Goal: Task Accomplishment & Management: Use online tool/utility

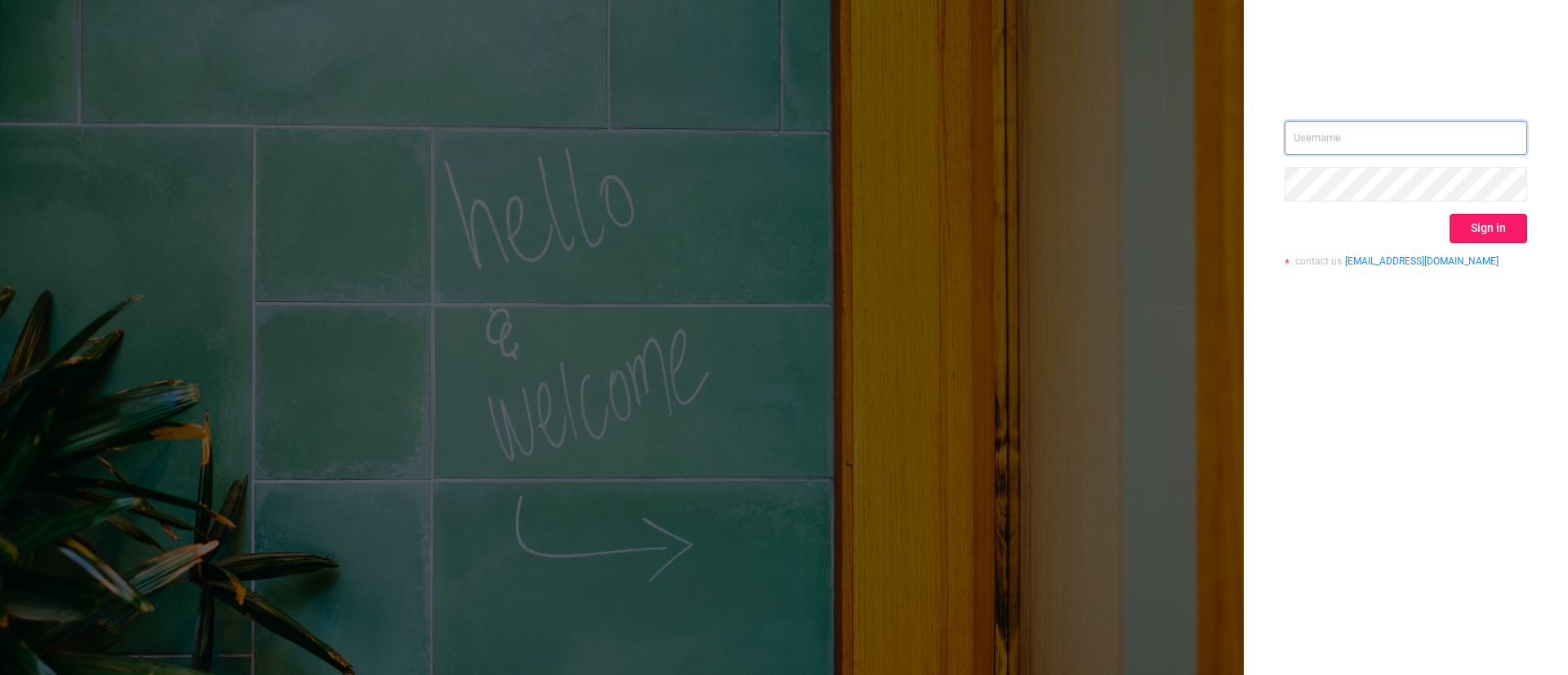
type input "[EMAIL_ADDRESS][DOMAIN_NAME]"
click at [1487, 233] on button "Sign in" at bounding box center [1488, 228] width 77 height 30
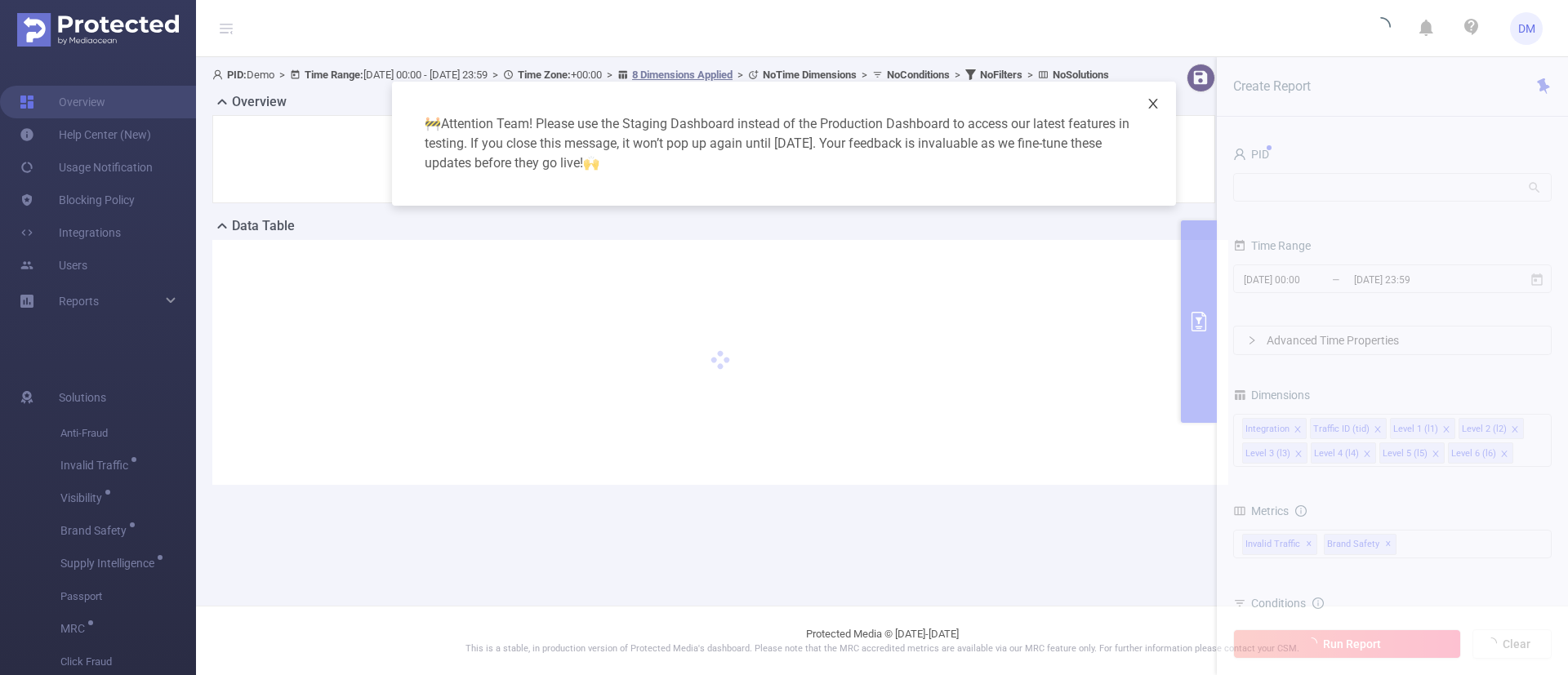
click at [1154, 103] on icon "icon: close" at bounding box center [1153, 104] width 13 height 13
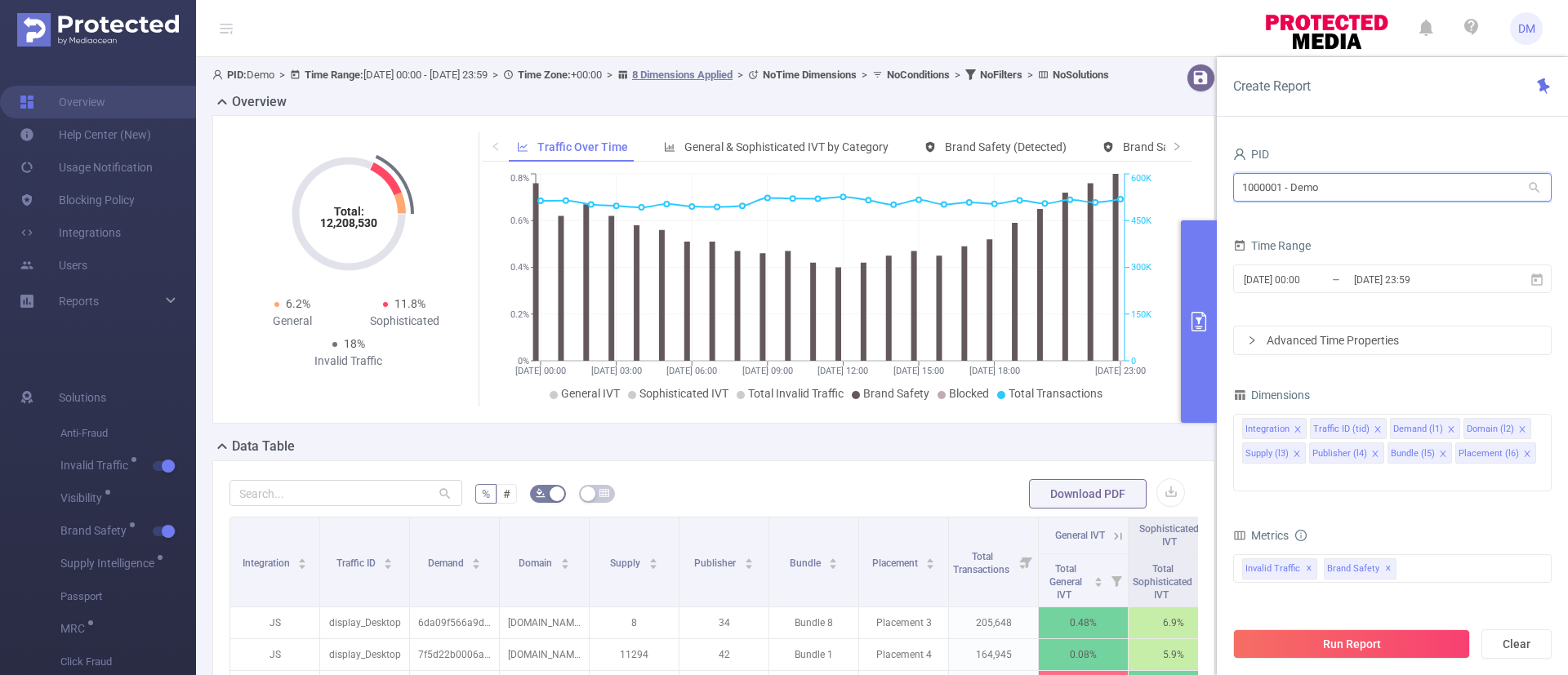
drag, startPoint x: 1326, startPoint y: 187, endPoint x: 1134, endPoint y: 198, distance: 192.3
click at [1134, 198] on section "PID: Demo > Time Range: [DATE] 00:00 - [DATE] 23:59 > Time Zone: +00:00 > 8 Dim…" at bounding box center [881, 588] width 1372 height 1063
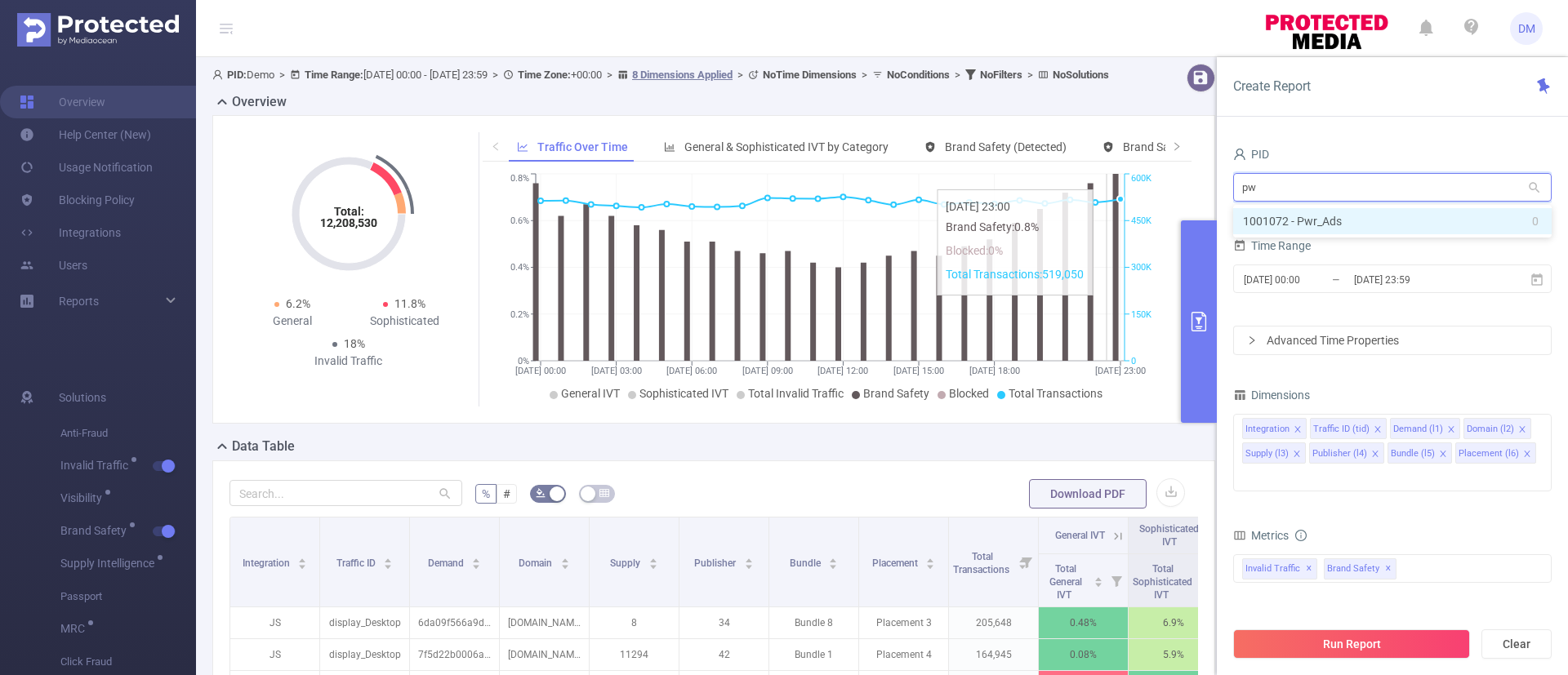
type input "pwr"
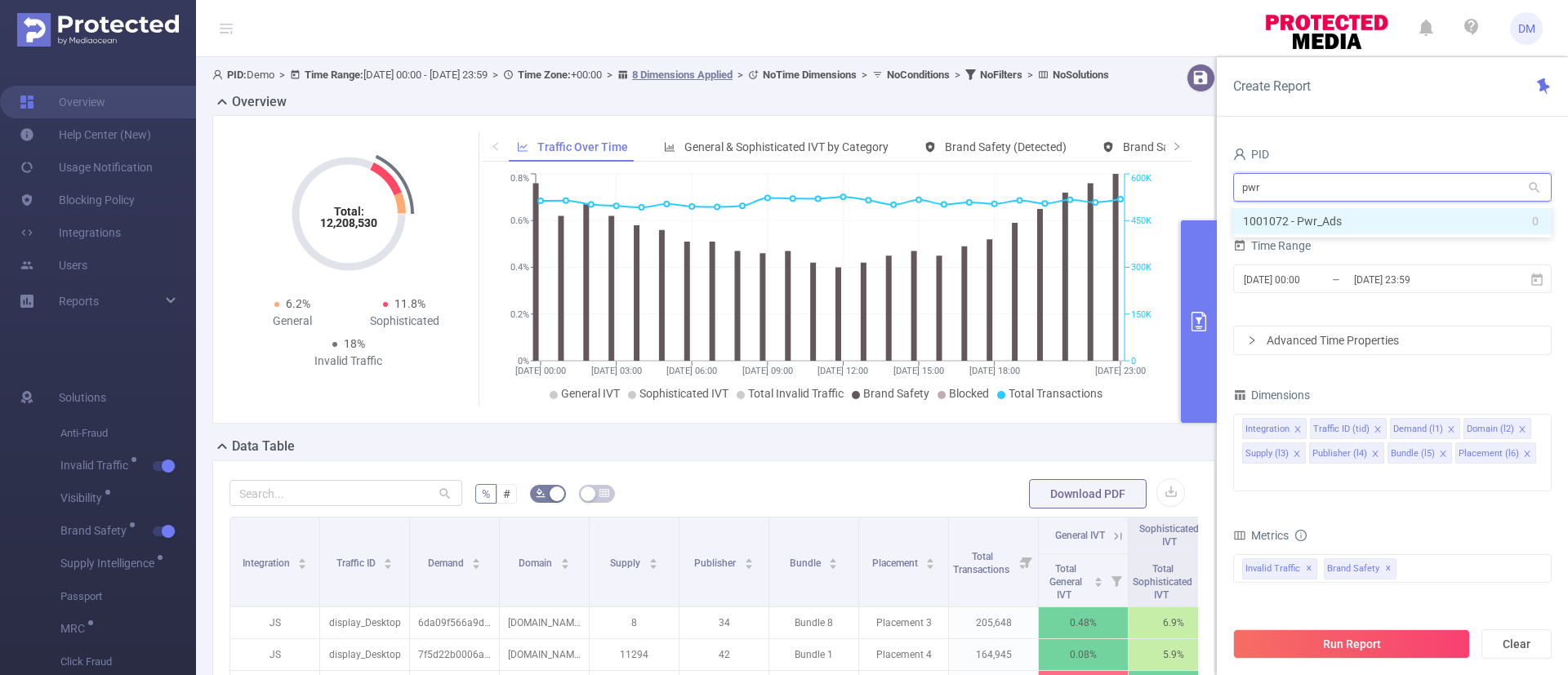
click at [1317, 222] on li "1001072 - Pwr_Ads 0" at bounding box center [1391, 221] width 318 height 26
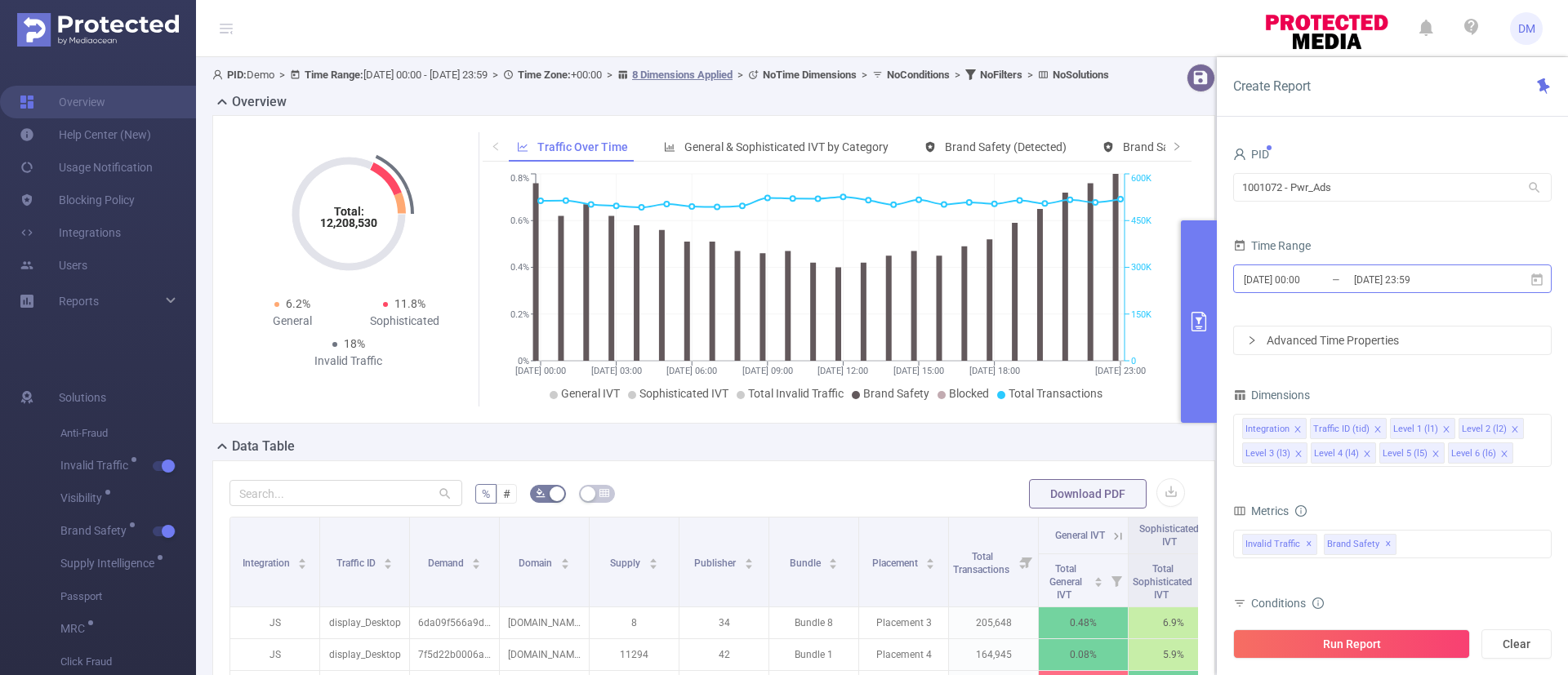
click at [1340, 284] on input "[DATE] 00:00" at bounding box center [1308, 279] width 132 height 22
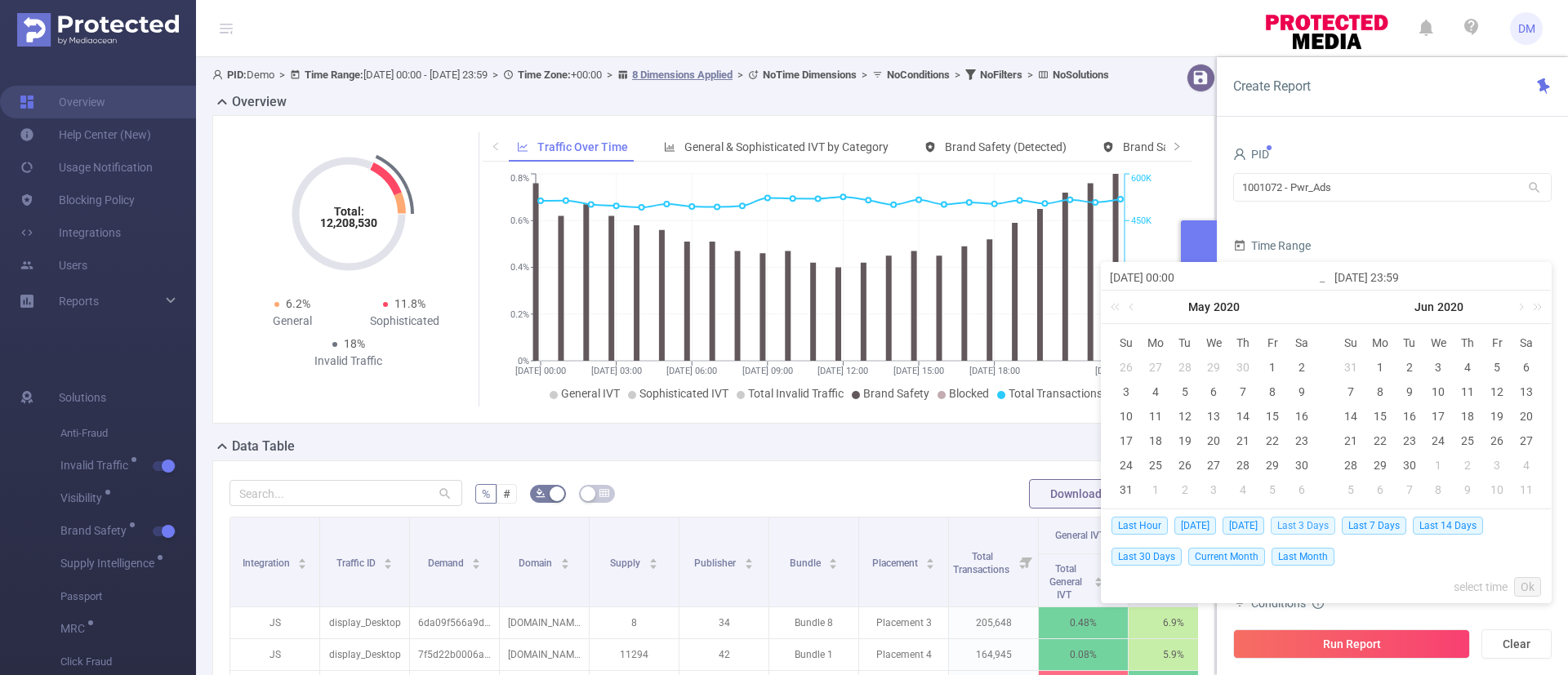
click at [1305, 528] on span "Last 3 Days" at bounding box center [1303, 526] width 65 height 18
type input "[DATE] 00:00"
type input "[DATE] 23:59"
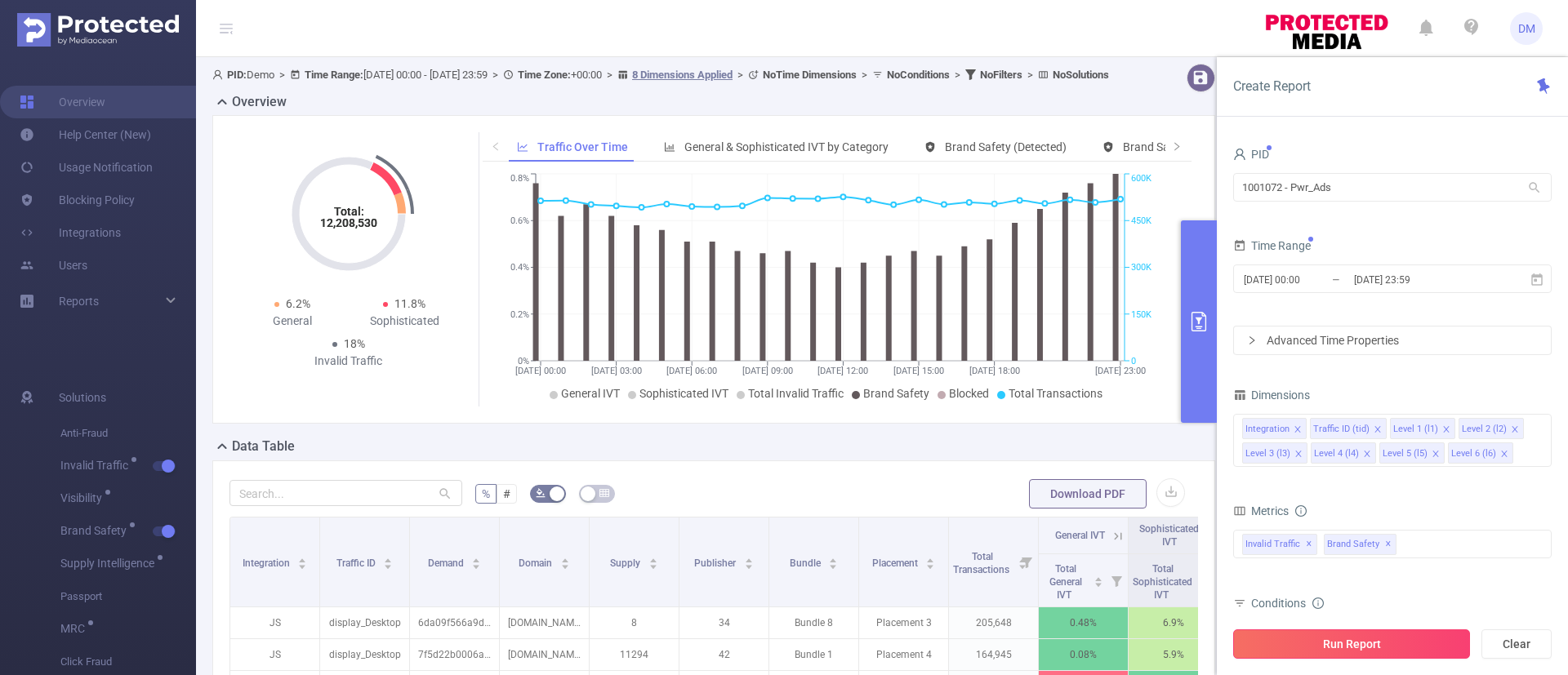
click at [1317, 642] on button "Run Report" at bounding box center [1351, 644] width 237 height 30
